Goal: Find specific page/section: Find specific page/section

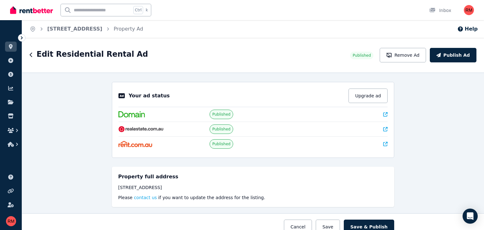
select select "**********"
click at [9, 112] on link at bounding box center [11, 116] width 12 height 10
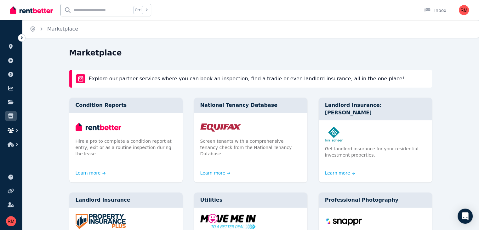
click at [11, 128] on icon "button" at bounding box center [11, 130] width 6 height 5
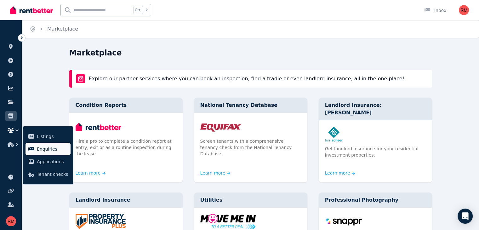
click at [40, 151] on span "Enquiries" at bounding box center [52, 149] width 31 height 8
